Goal: Information Seeking & Learning: Understand process/instructions

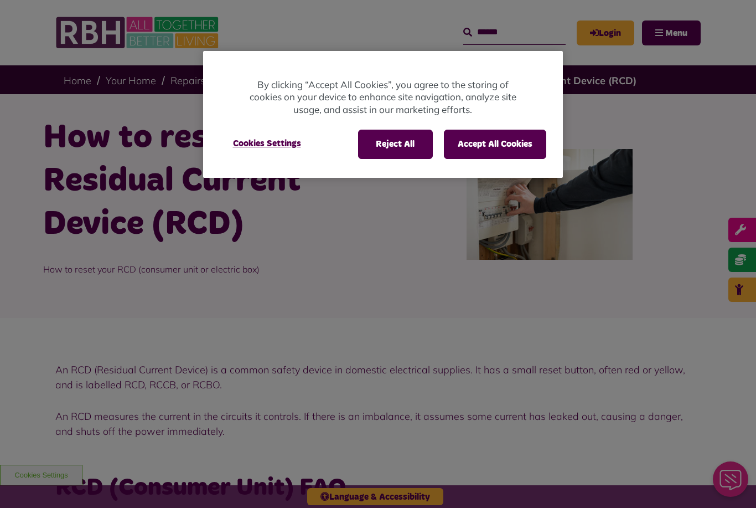
click at [495, 133] on button "Accept All Cookies" at bounding box center [495, 144] width 102 height 29
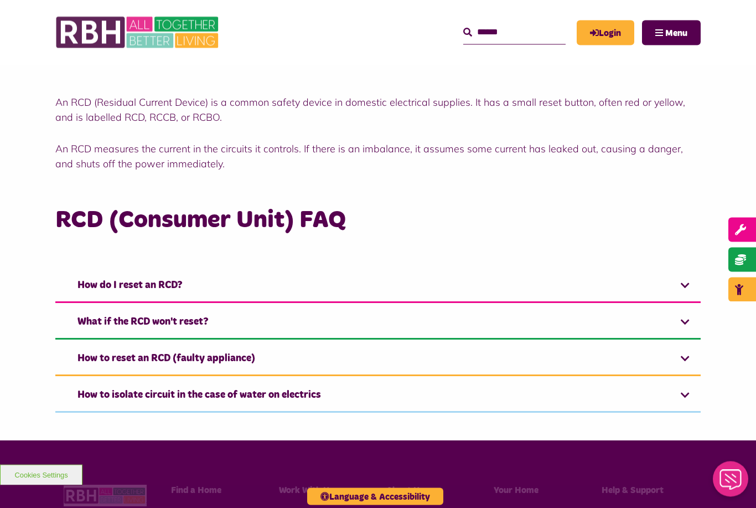
scroll to position [267, 0]
click at [680, 279] on link "How do I reset an RCD?" at bounding box center [377, 286] width 645 height 34
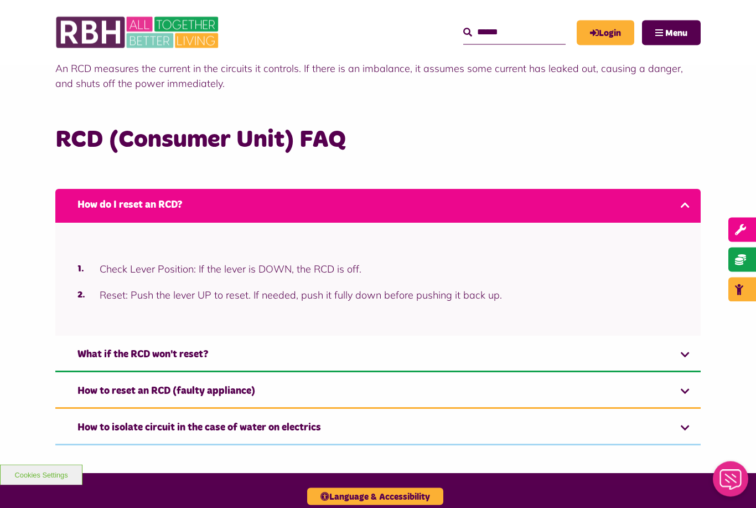
scroll to position [348, 0]
click at [684, 211] on link "How do I reset an RCD?" at bounding box center [377, 206] width 645 height 34
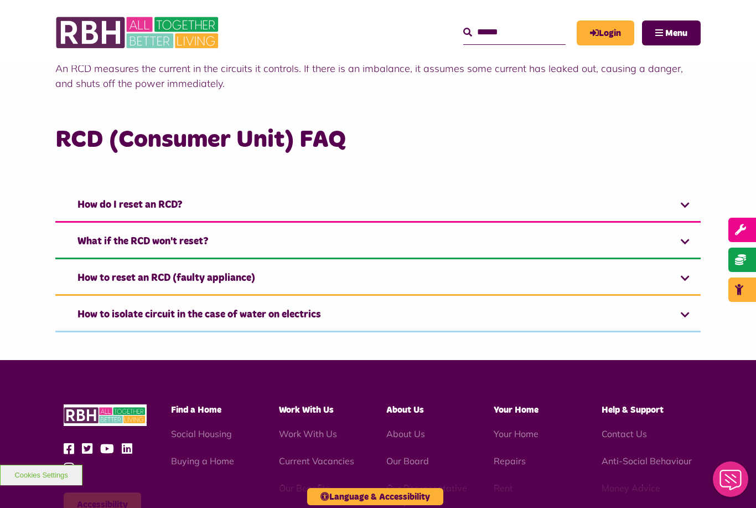
click at [684, 244] on link "What if the RCD won't reset?" at bounding box center [377, 242] width 645 height 34
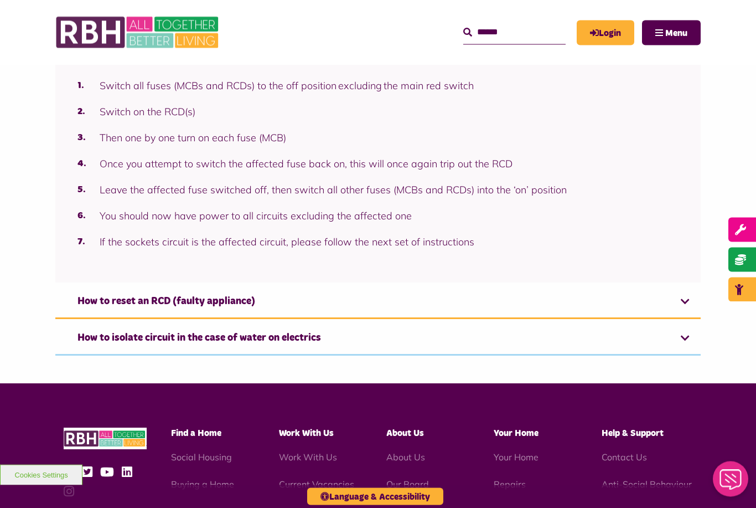
scroll to position [568, 0]
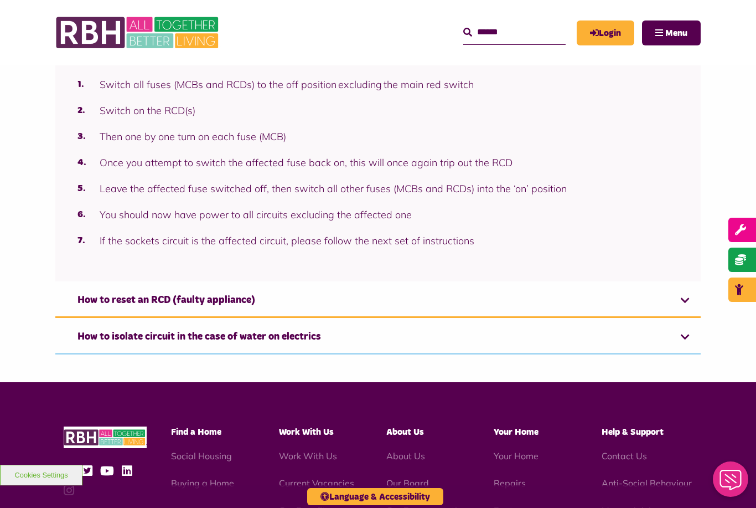
click at [685, 298] on link "How to reset an RCD (faulty appliance)" at bounding box center [377, 301] width 645 height 34
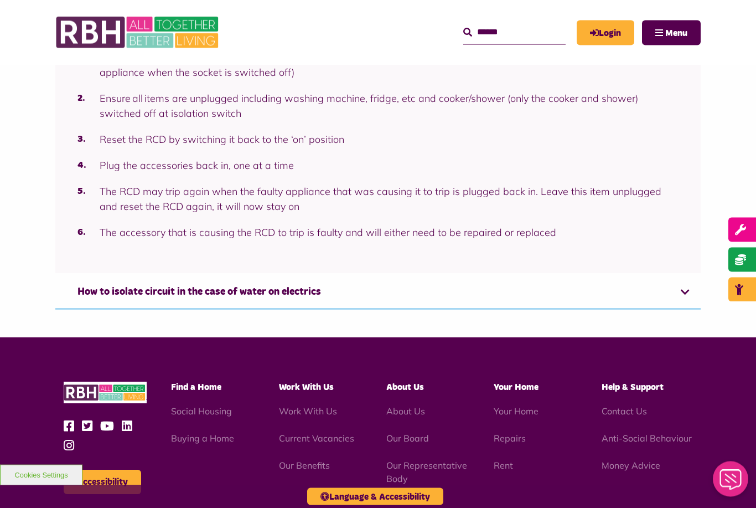
scroll to position [632, 0]
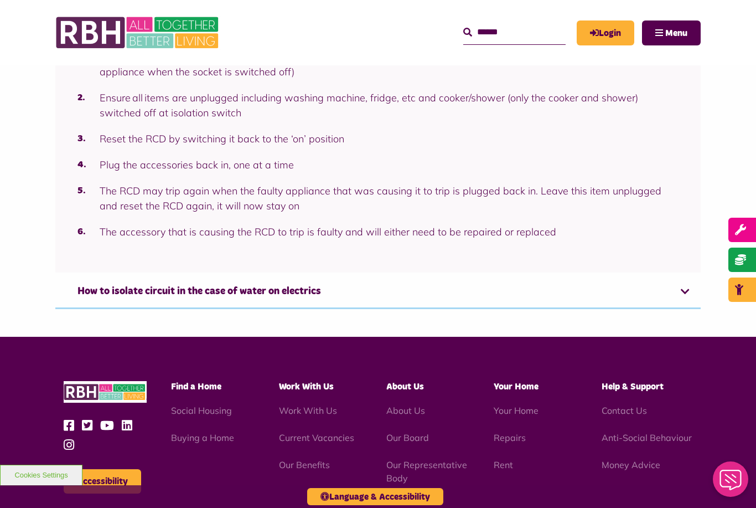
click at [690, 289] on link "How to isolate circuit in the case of water on electrics" at bounding box center [377, 292] width 645 height 34
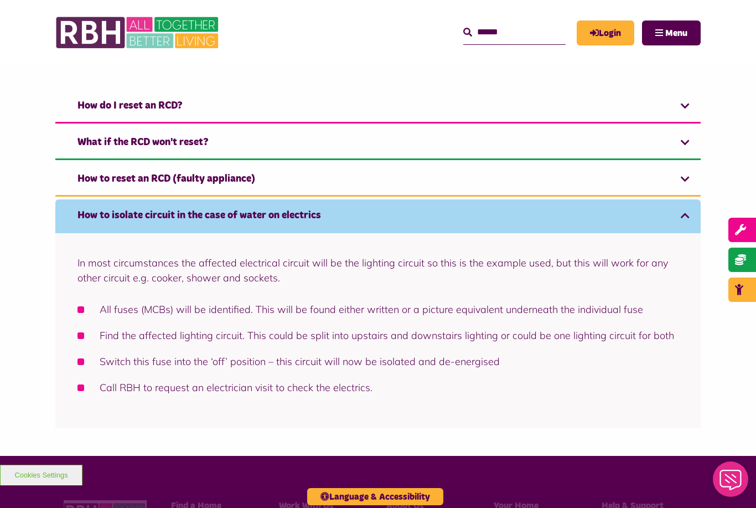
scroll to position [444, 0]
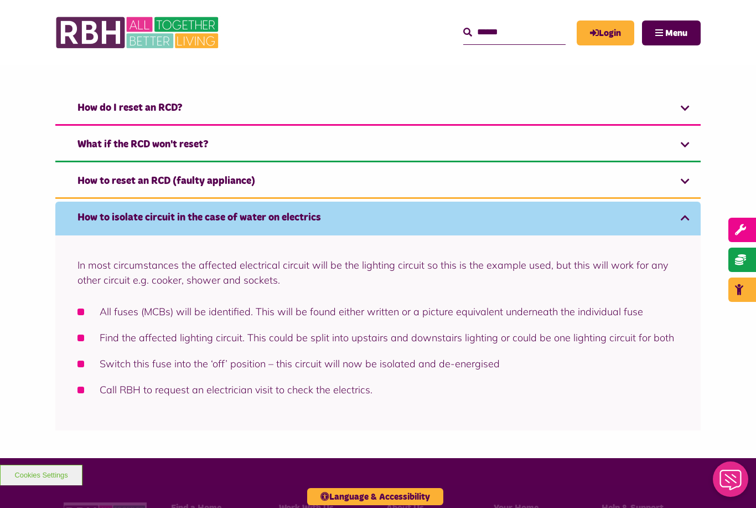
click at [699, 224] on link "How to isolate circuit in the case of water on electrics" at bounding box center [377, 218] width 645 height 34
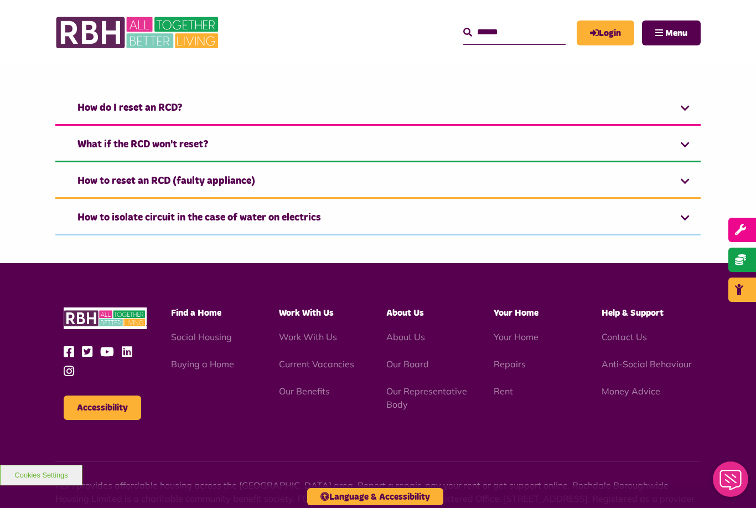
click at [691, 175] on link "How to reset an RCD (faulty appliance)" at bounding box center [377, 182] width 645 height 34
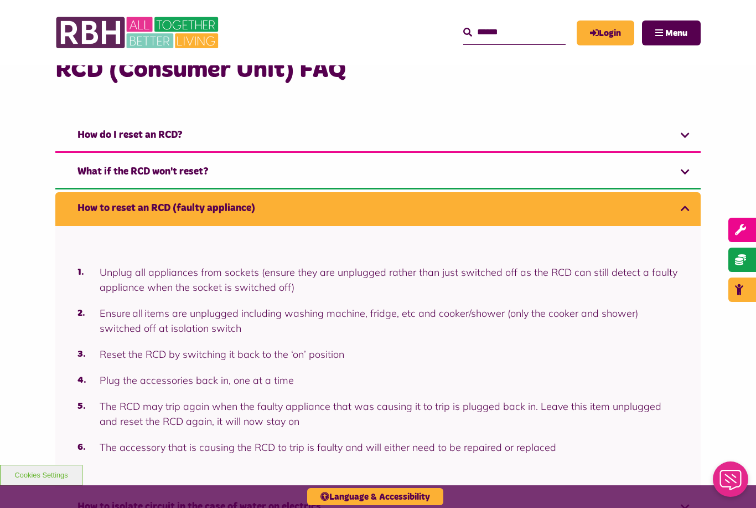
scroll to position [416, 0]
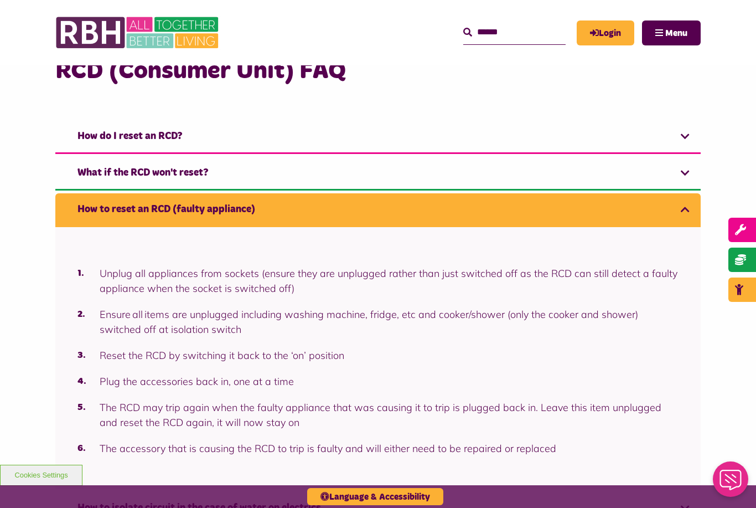
click at [699, 207] on link "How to reset an RCD (faulty appliance)" at bounding box center [377, 210] width 645 height 34
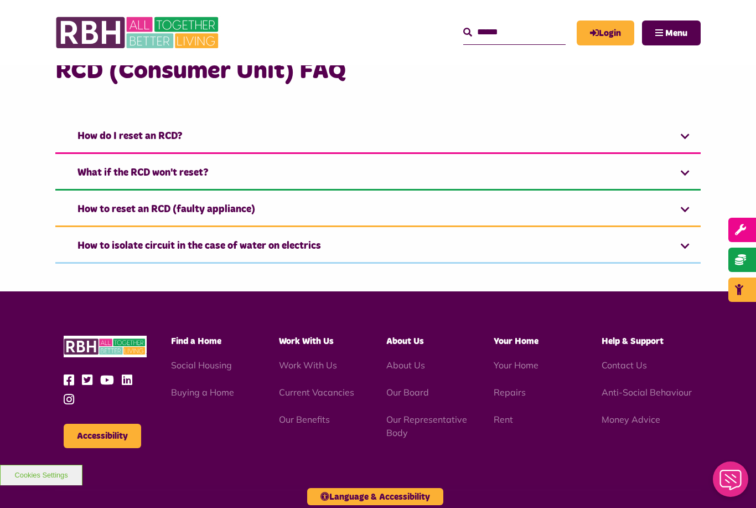
click at [689, 173] on link "What if the RCD won't reset?" at bounding box center [377, 174] width 645 height 34
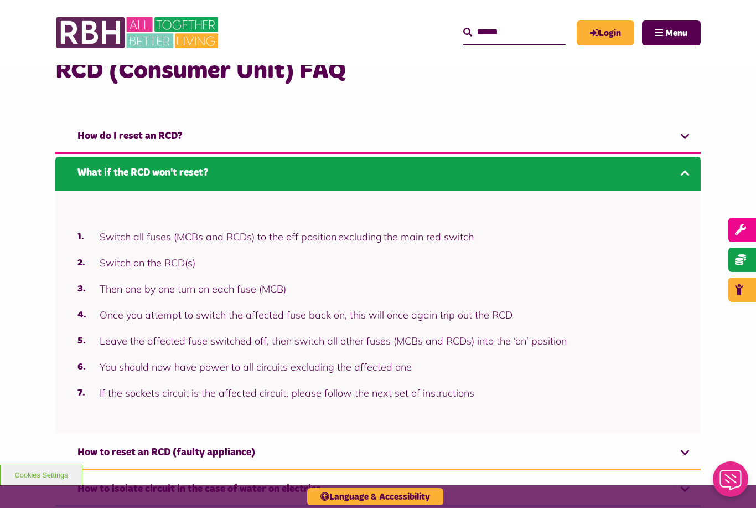
click at [691, 175] on link "What if the RCD won't reset?" at bounding box center [377, 174] width 645 height 34
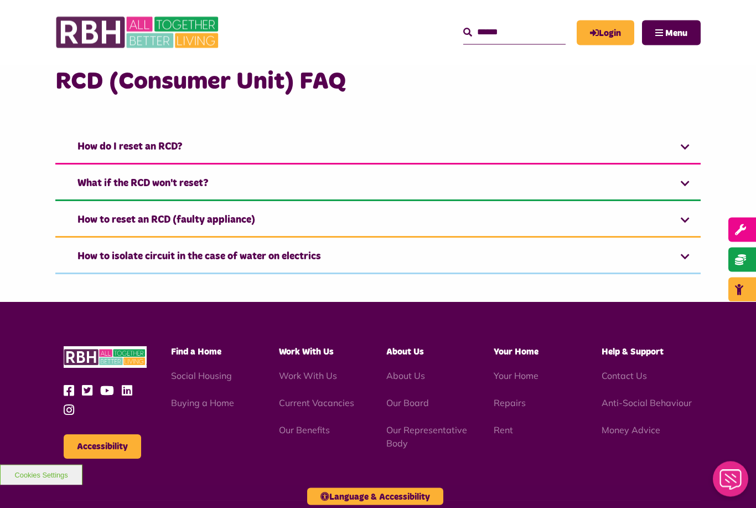
scroll to position [401, 0]
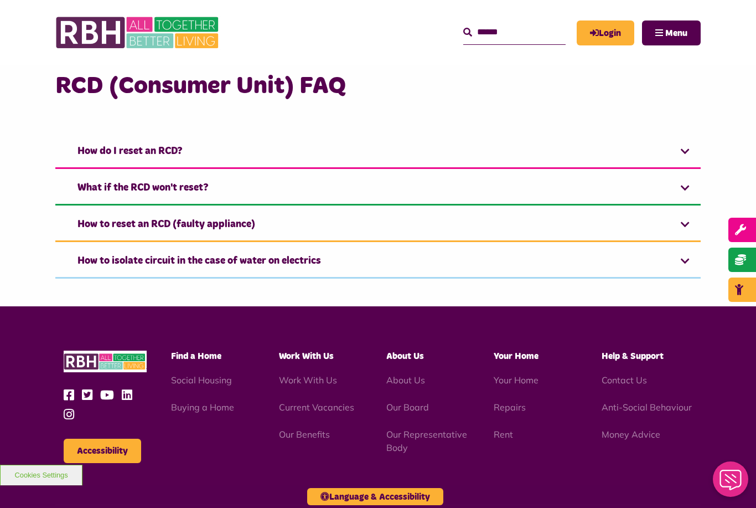
click at [688, 223] on link "How to reset an RCD (faulty appliance)" at bounding box center [377, 225] width 645 height 34
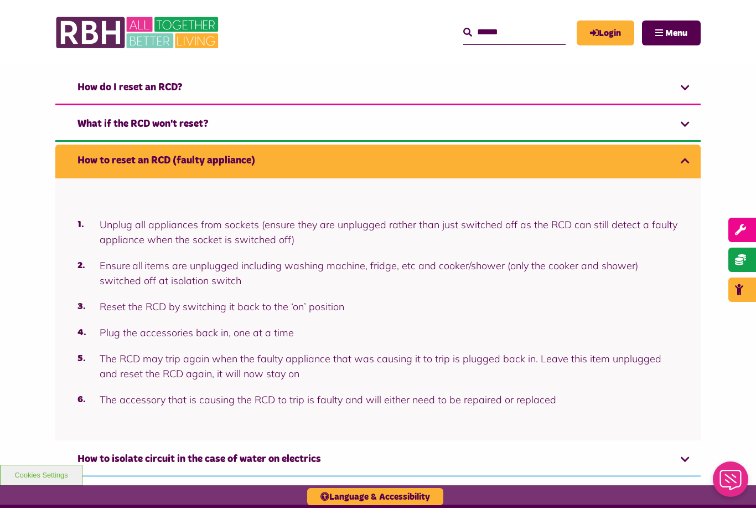
scroll to position [462, 0]
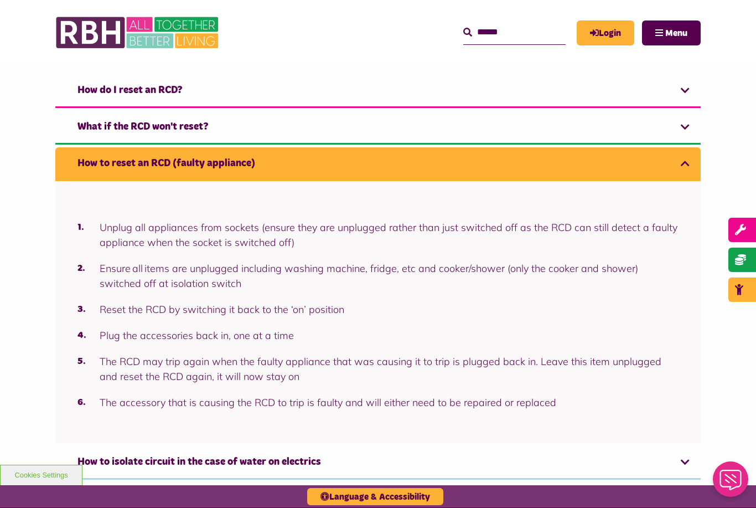
click at [688, 170] on link "How to reset an RCD (faulty appliance)" at bounding box center [377, 164] width 645 height 34
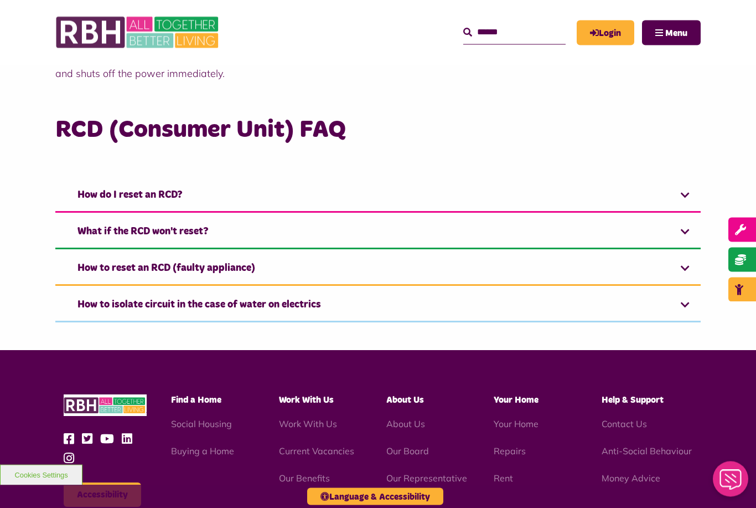
scroll to position [358, 0]
click at [688, 194] on link "How do I reset an RCD?" at bounding box center [377, 196] width 645 height 34
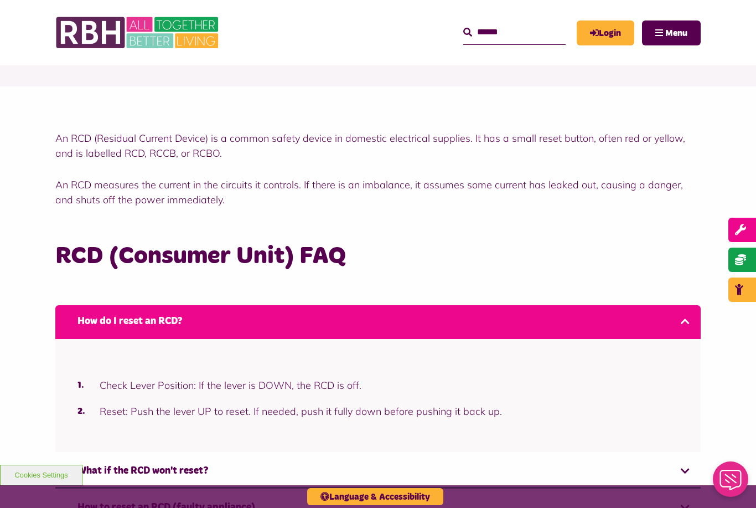
scroll to position [226, 0]
